Goal: Task Accomplishment & Management: Manage account settings

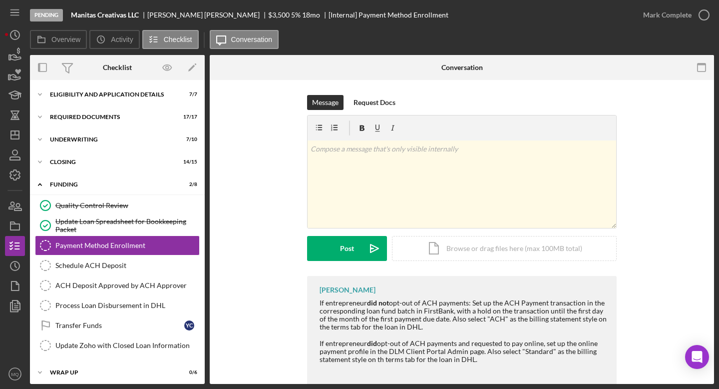
scroll to position [4, 0]
click at [707, 15] on icon "button" at bounding box center [704, 14] width 25 height 25
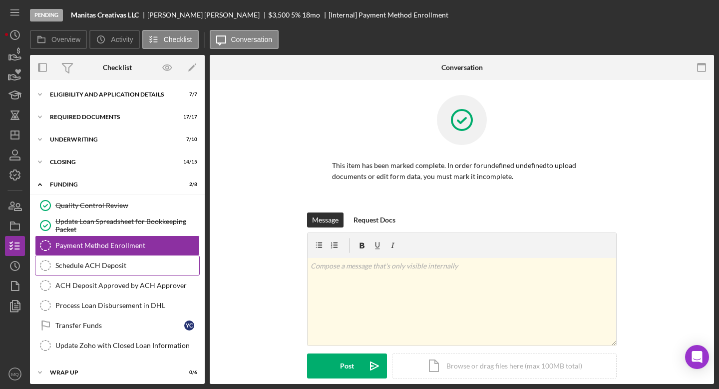
click at [164, 259] on link "Schedule ACH Deposit Schedule ACH Deposit" at bounding box center [117, 265] width 165 height 20
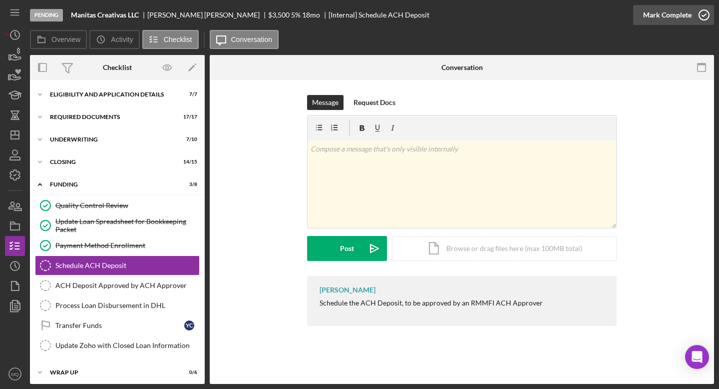
click at [703, 16] on icon "button" at bounding box center [704, 14] width 25 height 25
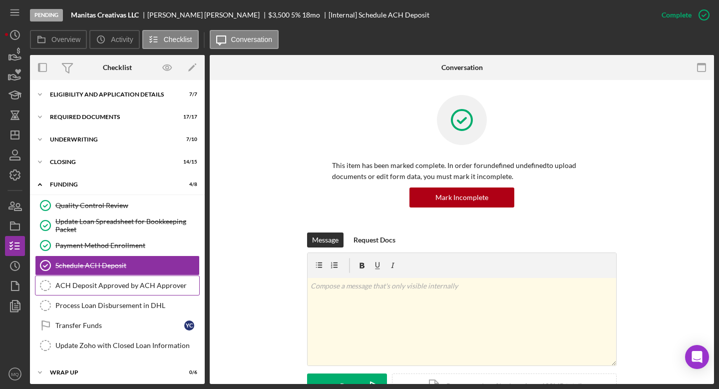
click at [148, 282] on div "ACH Deposit Approved by ACH Approver" at bounding box center [127, 285] width 144 height 8
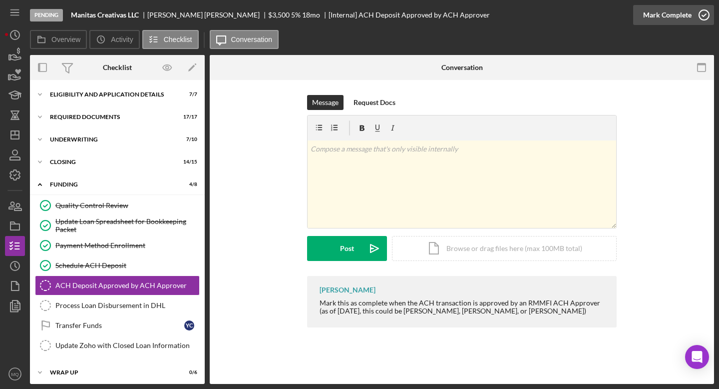
click at [706, 18] on icon "button" at bounding box center [704, 14] width 25 height 25
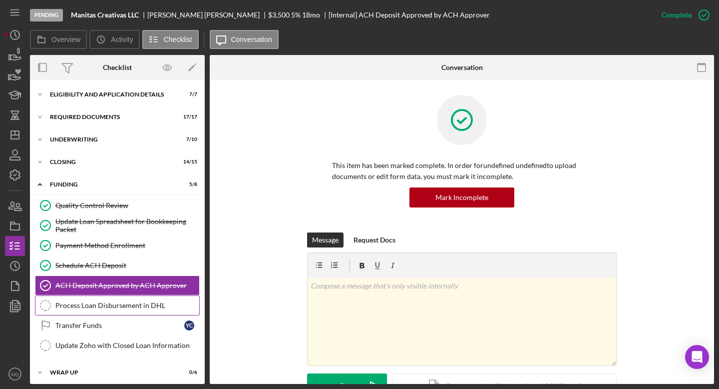
click at [126, 306] on div "Process Loan Disbursement in DHL" at bounding box center [127, 305] width 144 height 8
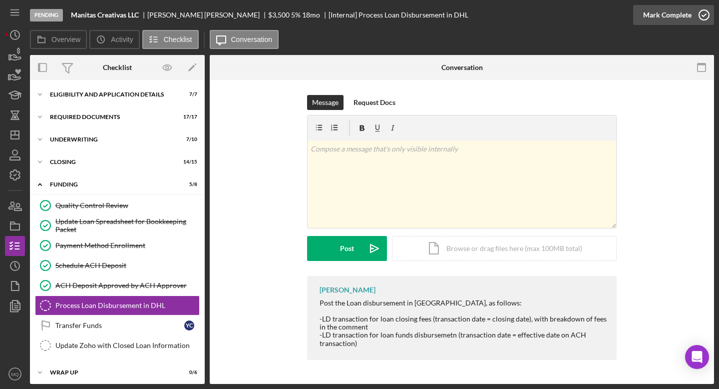
click at [707, 15] on icon "button" at bounding box center [704, 14] width 25 height 25
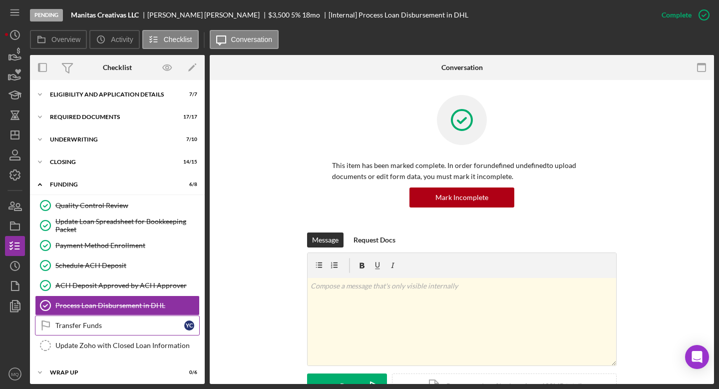
click at [164, 326] on div "Transfer Funds" at bounding box center [119, 325] width 129 height 8
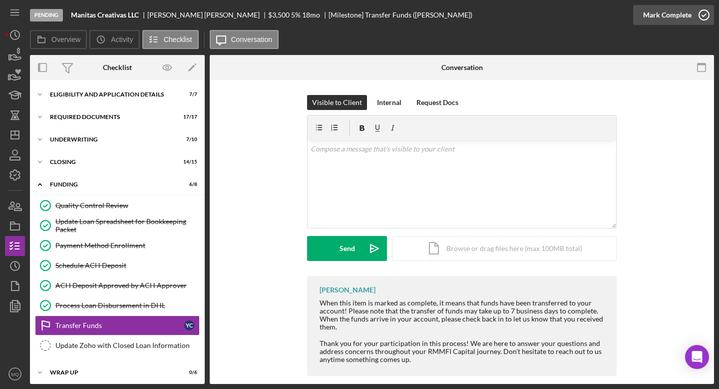
click at [700, 17] on icon "button" at bounding box center [704, 14] width 25 height 25
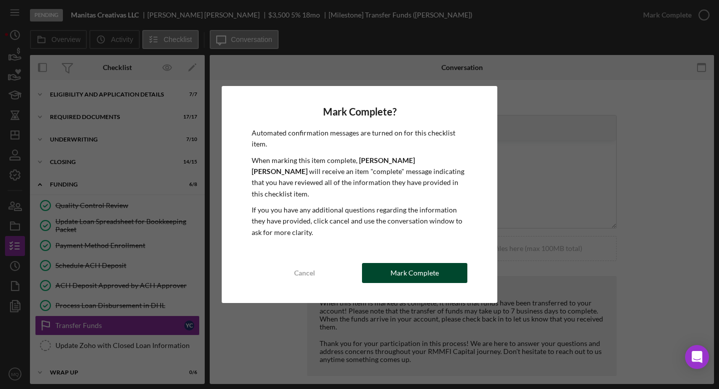
click at [436, 263] on div "Mark Complete" at bounding box center [415, 273] width 48 height 20
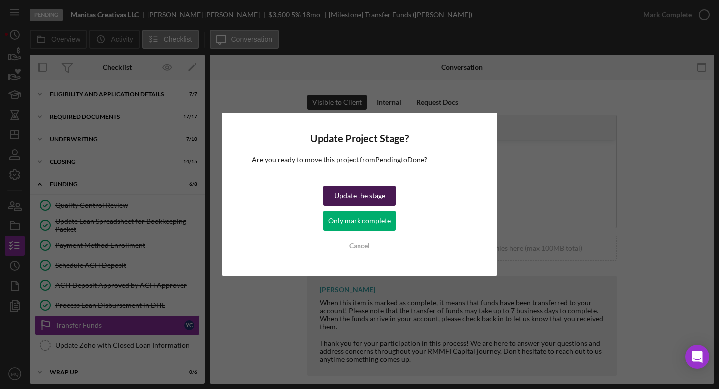
click at [374, 196] on div "Update the stage" at bounding box center [359, 196] width 51 height 20
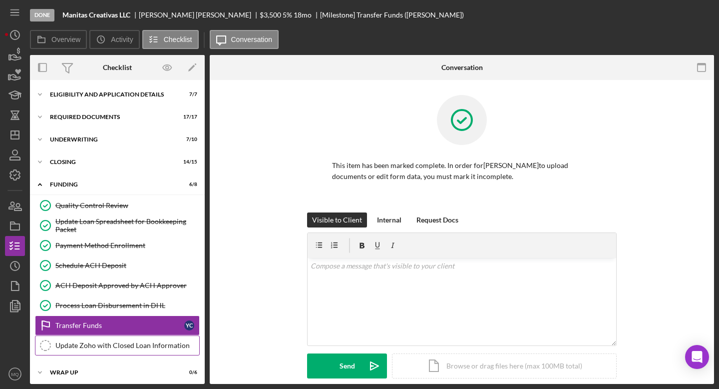
click at [155, 339] on link "Update Zoho with Closed Loan Information Update Zoho with Closed Loan Informati…" at bounding box center [117, 345] width 165 height 20
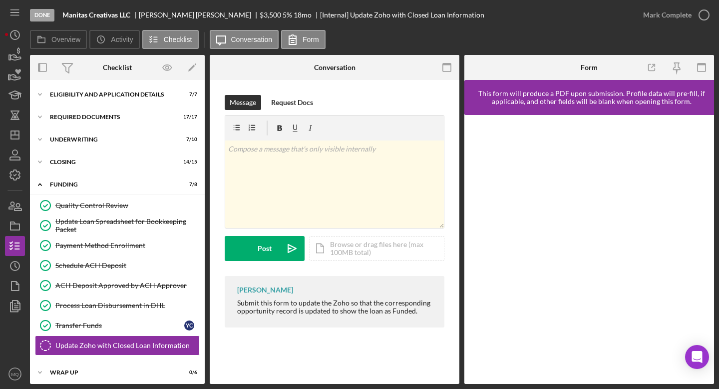
click at [719, 203] on div "Done Manitas Creativas LLC [PERSON_NAME] $3,500 5 % 18 mo [Internal] Update Zoh…" at bounding box center [359, 194] width 719 height 389
click at [110, 314] on link "Process Loan Disbursement in DHL Process Loan Disbursement in DHL" at bounding box center [117, 305] width 165 height 20
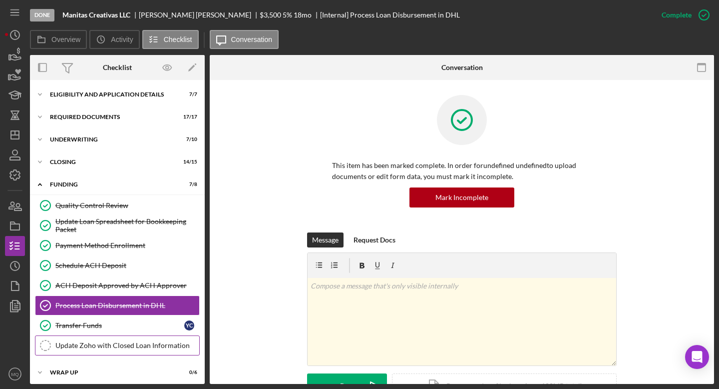
click at [117, 345] on div "Update Zoho with Closed Loan Information" at bounding box center [127, 345] width 144 height 8
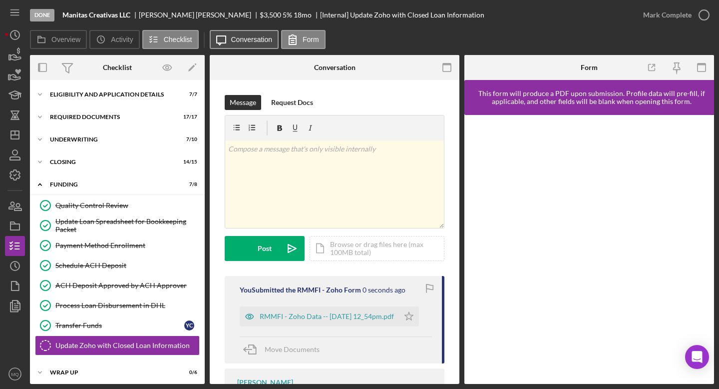
click at [247, 45] on button "Icon/Message Conversation" at bounding box center [244, 39] width 69 height 19
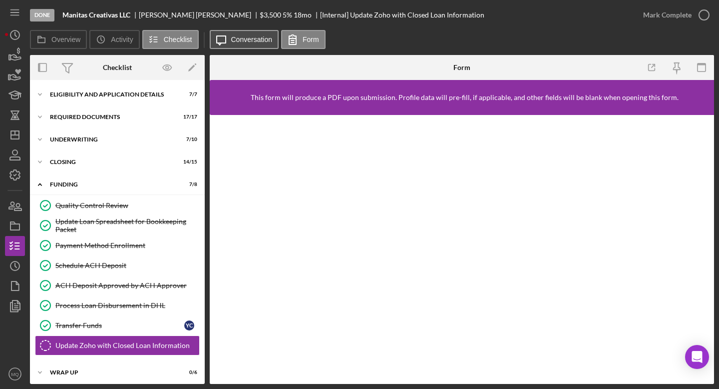
click at [241, 44] on button "Icon/Message Conversation" at bounding box center [244, 39] width 69 height 19
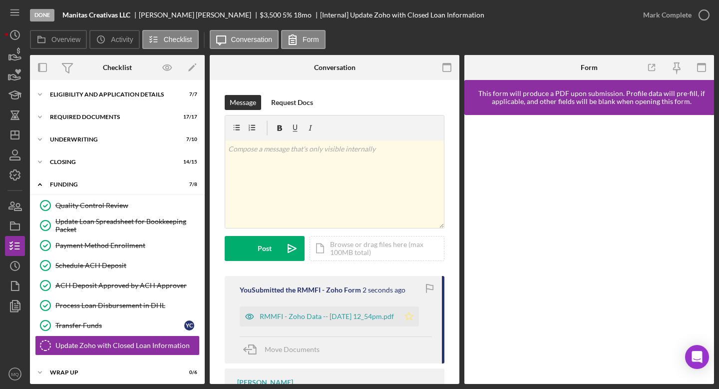
click at [408, 317] on icon "Icon/Star" at bounding box center [409, 316] width 20 height 20
click at [705, 20] on icon "button" at bounding box center [704, 14] width 25 height 25
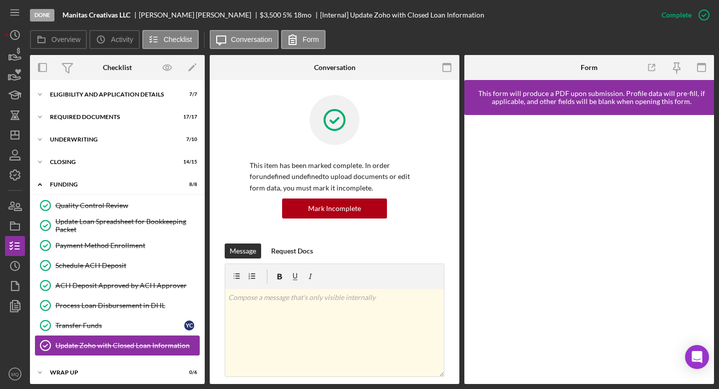
scroll to position [4, 0]
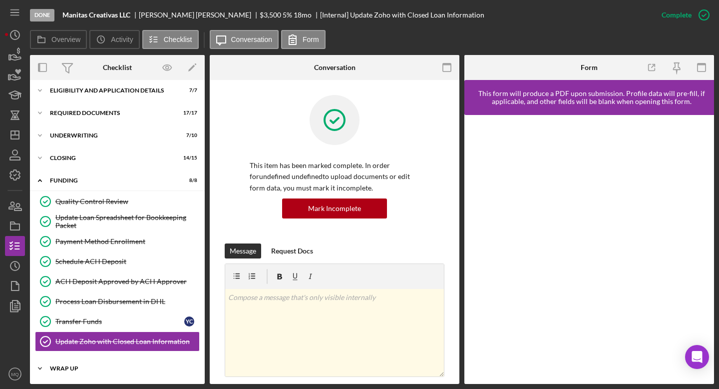
click at [66, 370] on div "Wrap Up" at bounding box center [121, 368] width 142 height 6
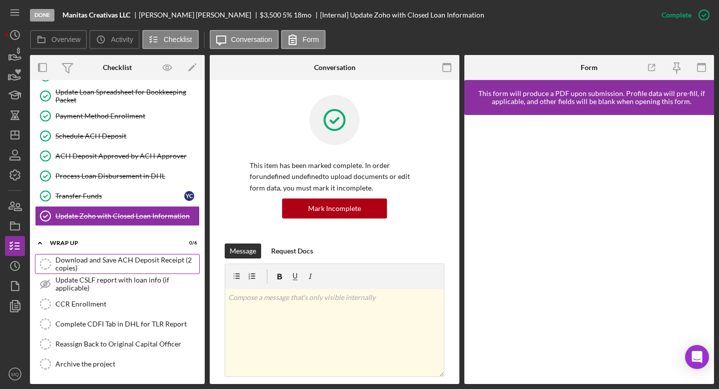
click at [126, 262] on div "Download and Save ACH Deposit Receipt (2 copies)" at bounding box center [127, 264] width 144 height 16
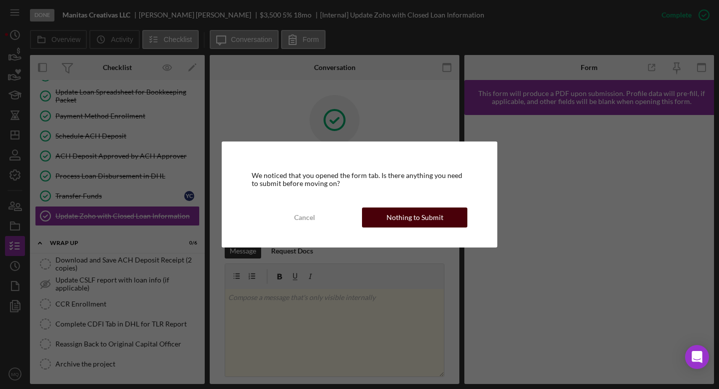
click at [464, 219] on button "Nothing to Submit" at bounding box center [414, 217] width 105 height 20
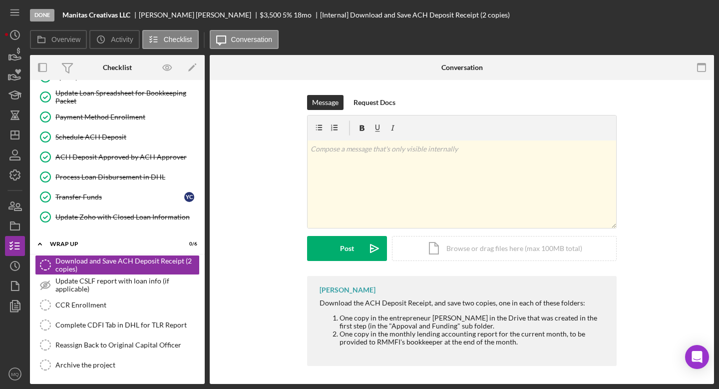
scroll to position [129, 0]
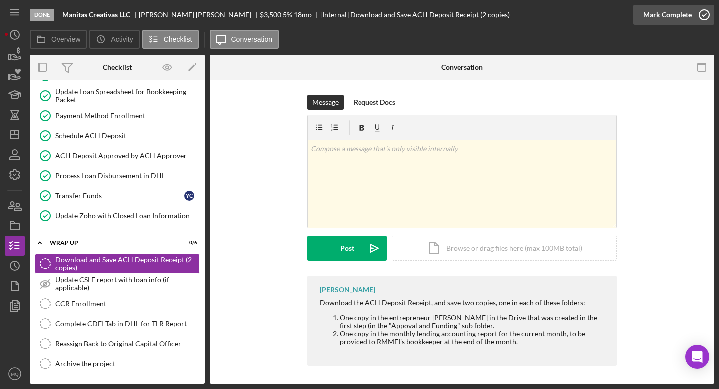
click at [704, 16] on icon "button" at bounding box center [704, 14] width 25 height 25
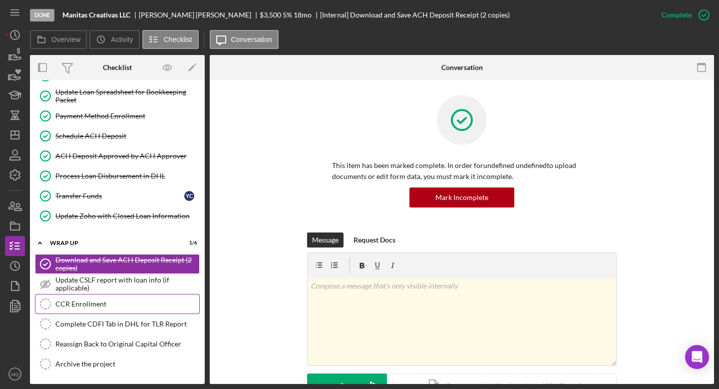
click at [100, 304] on div "CCR Enrollment" at bounding box center [127, 304] width 144 height 8
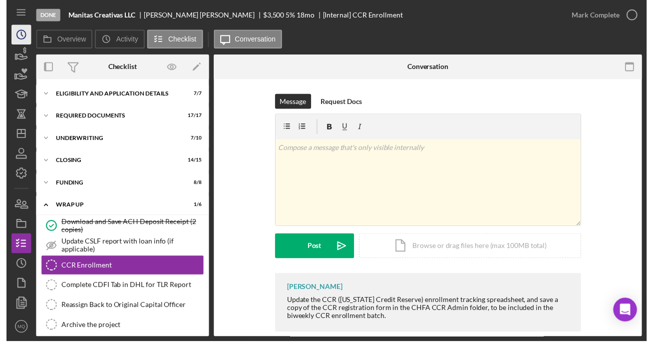
scroll to position [8, 0]
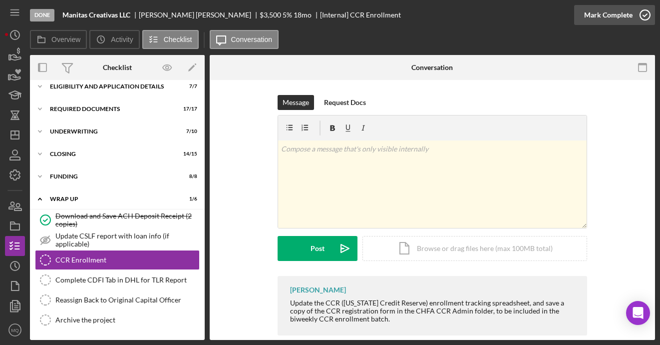
click at [649, 14] on icon "button" at bounding box center [645, 14] width 25 height 25
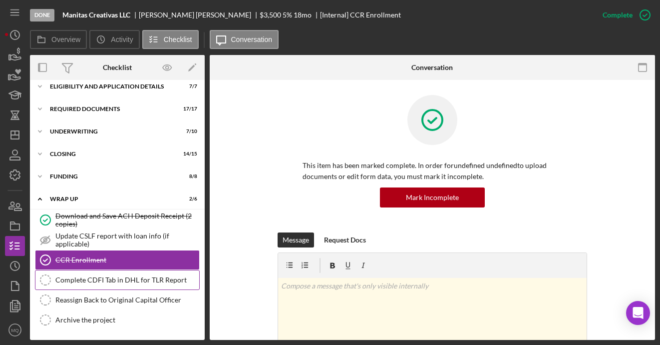
click at [150, 283] on div "Complete CDFI Tab in DHL for TLR Report" at bounding box center [127, 280] width 144 height 8
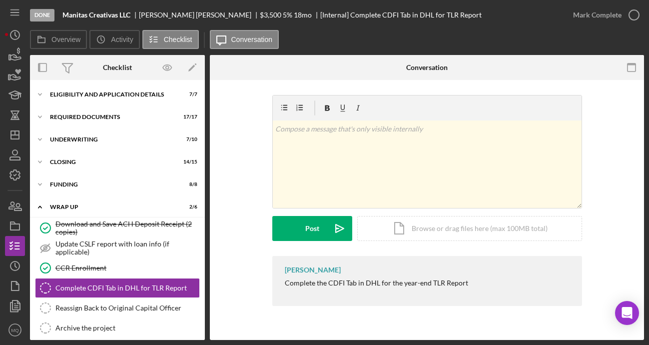
scroll to position [8, 0]
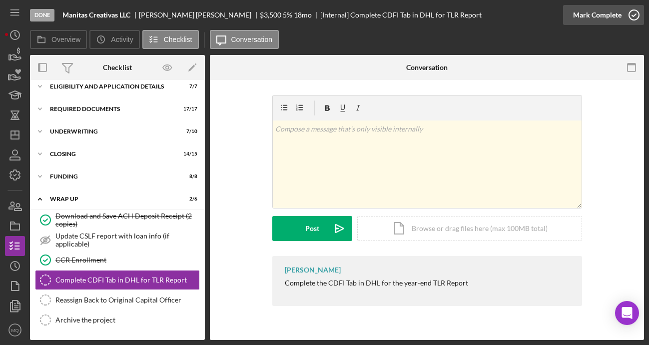
click at [636, 16] on icon "button" at bounding box center [633, 14] width 25 height 25
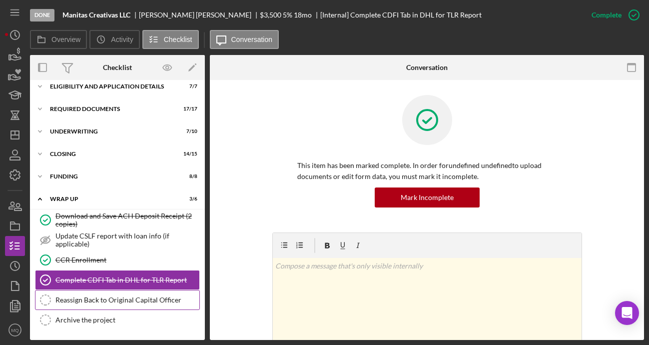
click at [137, 299] on div "Reassign Back to Original Capital Officer" at bounding box center [127, 300] width 144 height 8
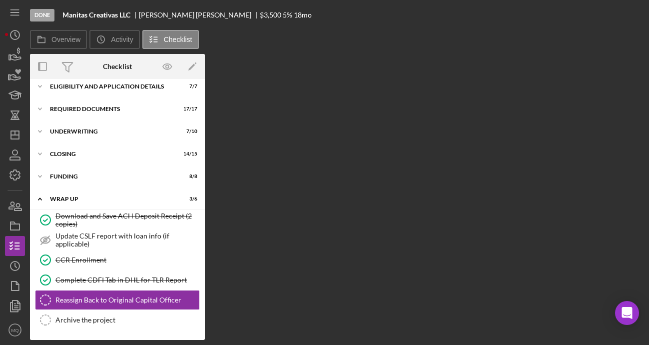
scroll to position [8, 0]
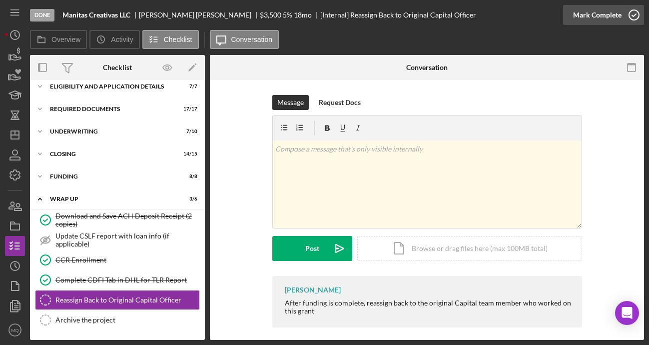
click at [636, 14] on icon "button" at bounding box center [633, 14] width 25 height 25
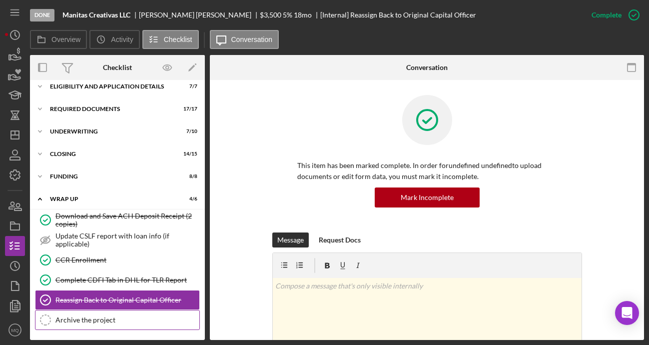
click at [142, 326] on link "Archive the project Archive the project" at bounding box center [117, 320] width 165 height 20
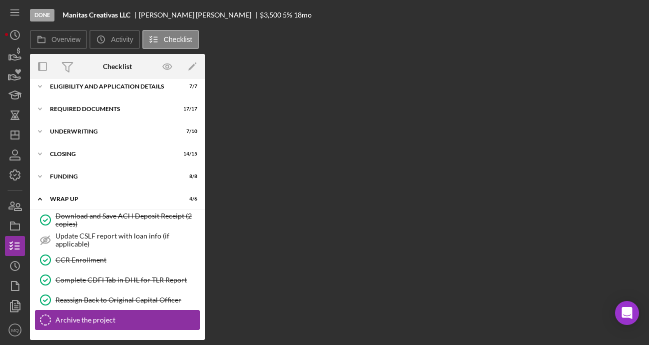
scroll to position [8, 0]
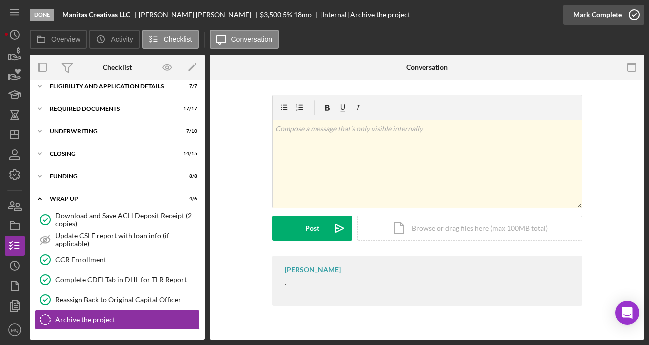
click at [635, 19] on circle "button" at bounding box center [634, 15] width 10 height 10
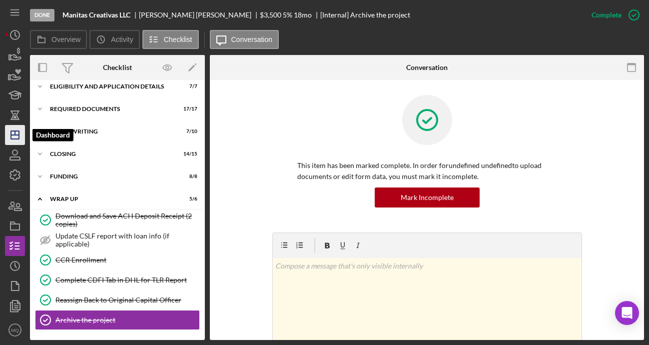
click at [14, 137] on icon "Icon/Dashboard" at bounding box center [14, 134] width 25 height 25
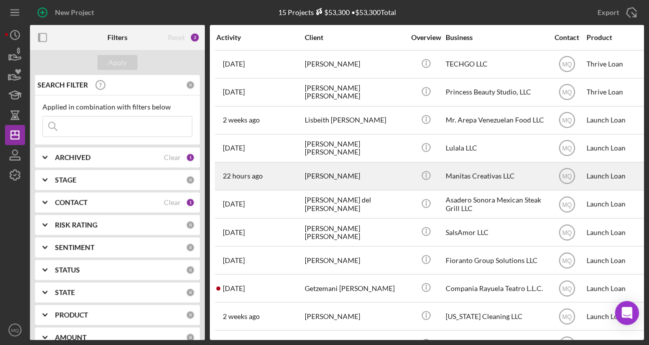
click at [345, 181] on div "[PERSON_NAME]" at bounding box center [355, 176] width 100 height 26
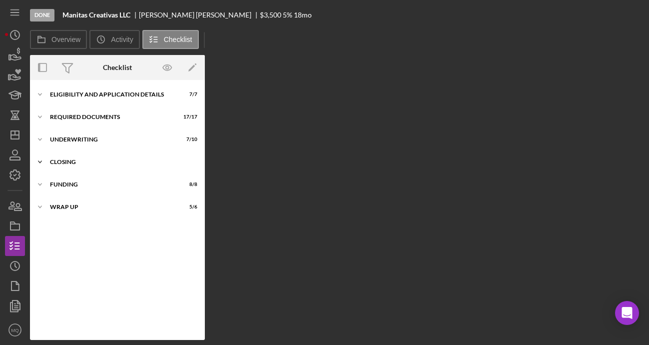
scroll to position [7, 0]
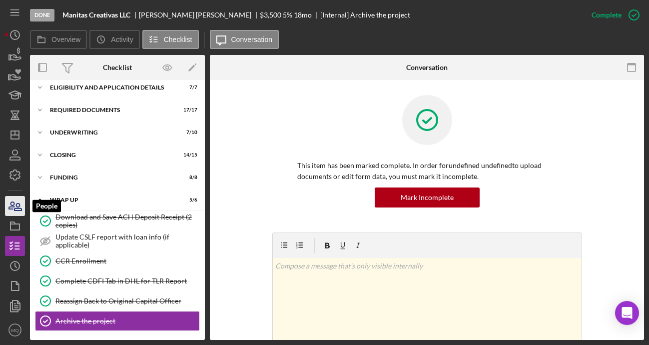
click at [17, 212] on icon "button" at bounding box center [14, 205] width 25 height 25
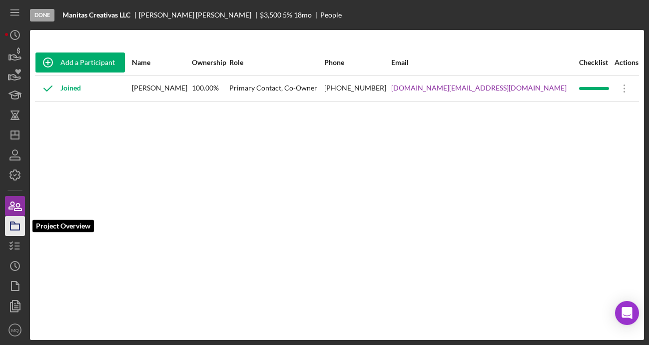
click at [16, 230] on rect "button" at bounding box center [14, 227] width 9 height 6
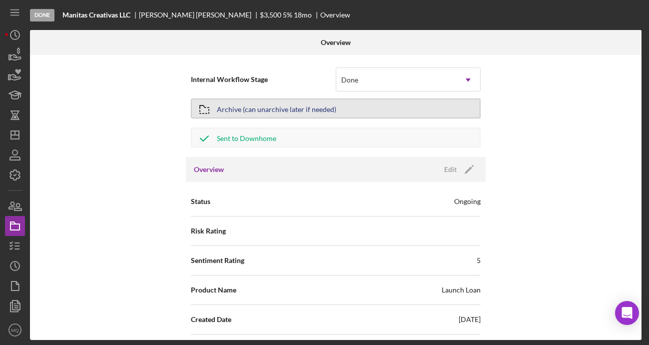
click at [285, 109] on div "Archive (can unarchive later if needed)" at bounding box center [276, 108] width 119 height 18
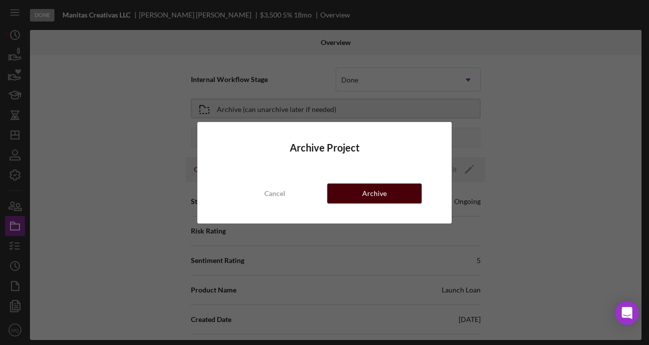
click at [377, 188] on div "Archive" at bounding box center [374, 193] width 24 height 20
